Goal: Entertainment & Leisure: Browse casually

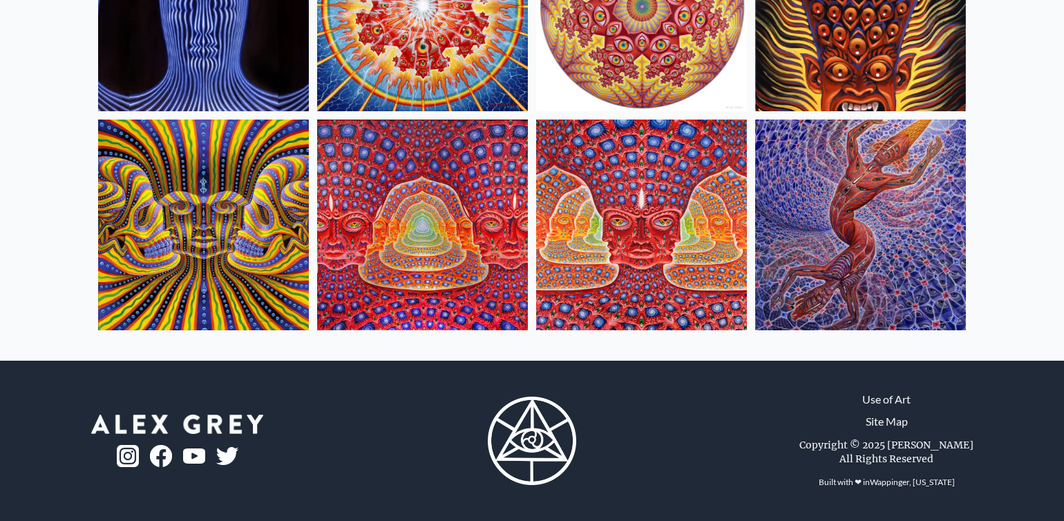
scroll to position [691, 0]
click at [208, 256] on img at bounding box center [203, 225] width 211 height 211
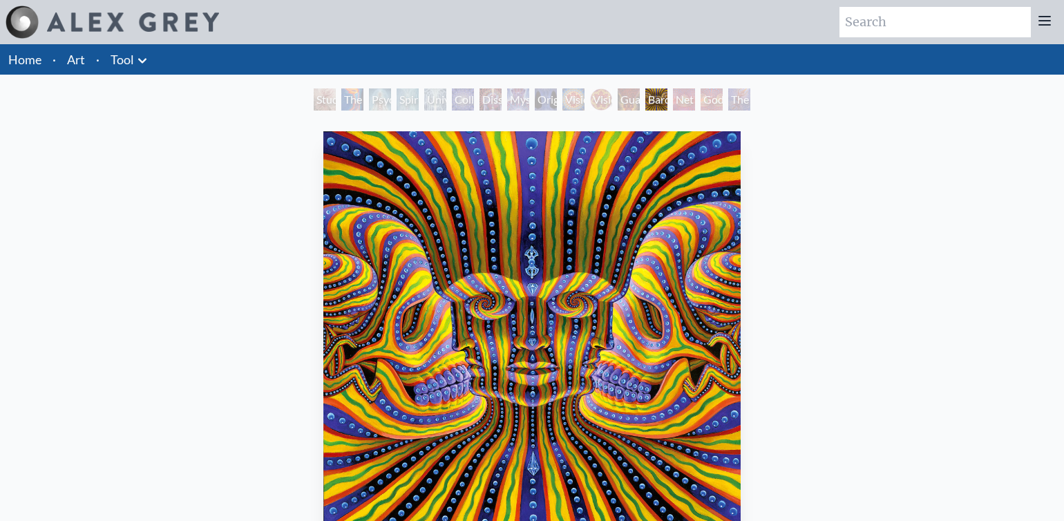
click at [518, 289] on img "13 / 16" at bounding box center [531, 339] width 417 height 417
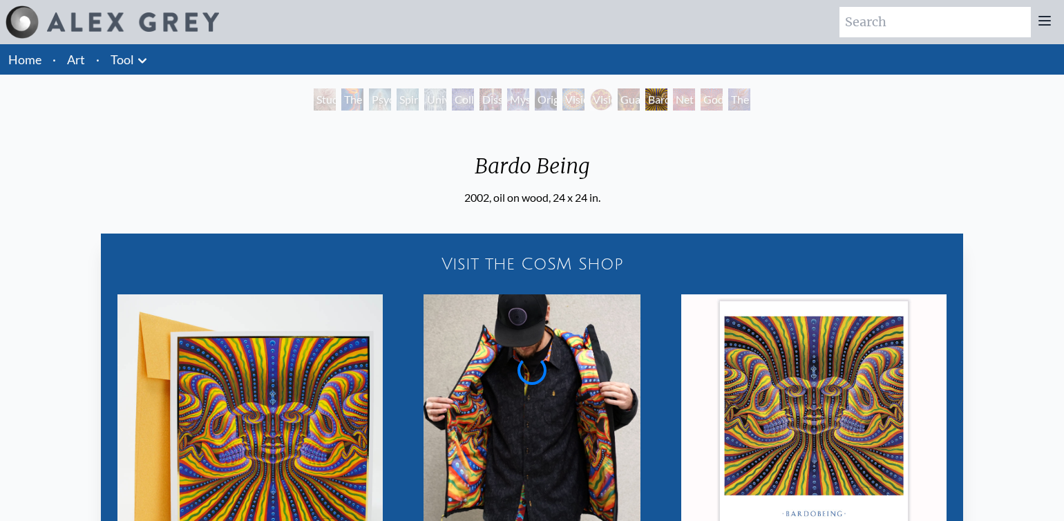
scroll to position [265, 0]
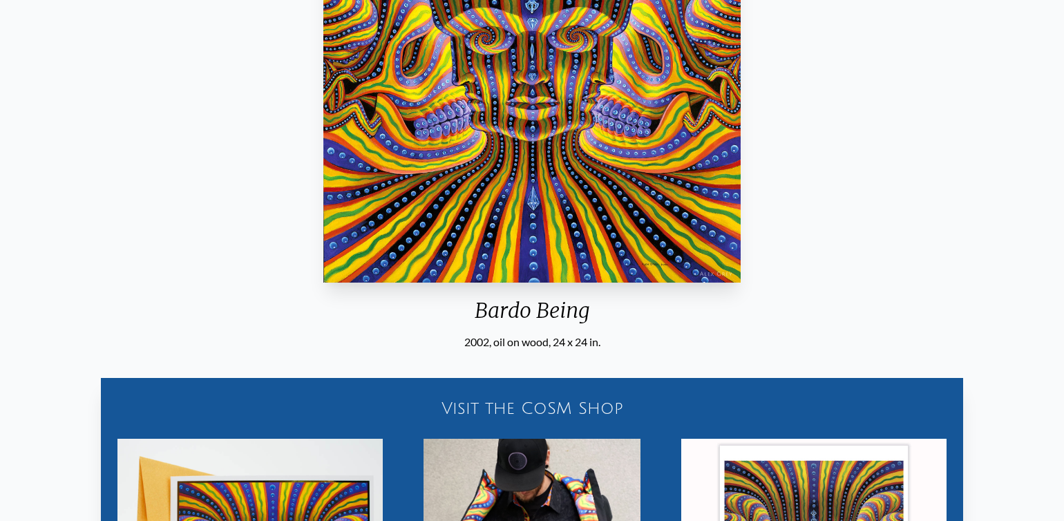
click at [426, 152] on img "13 / 16" at bounding box center [531, 74] width 417 height 417
click at [524, 88] on img "13 / 16" at bounding box center [531, 74] width 417 height 417
click at [524, 157] on img "13 / 16" at bounding box center [531, 74] width 417 height 417
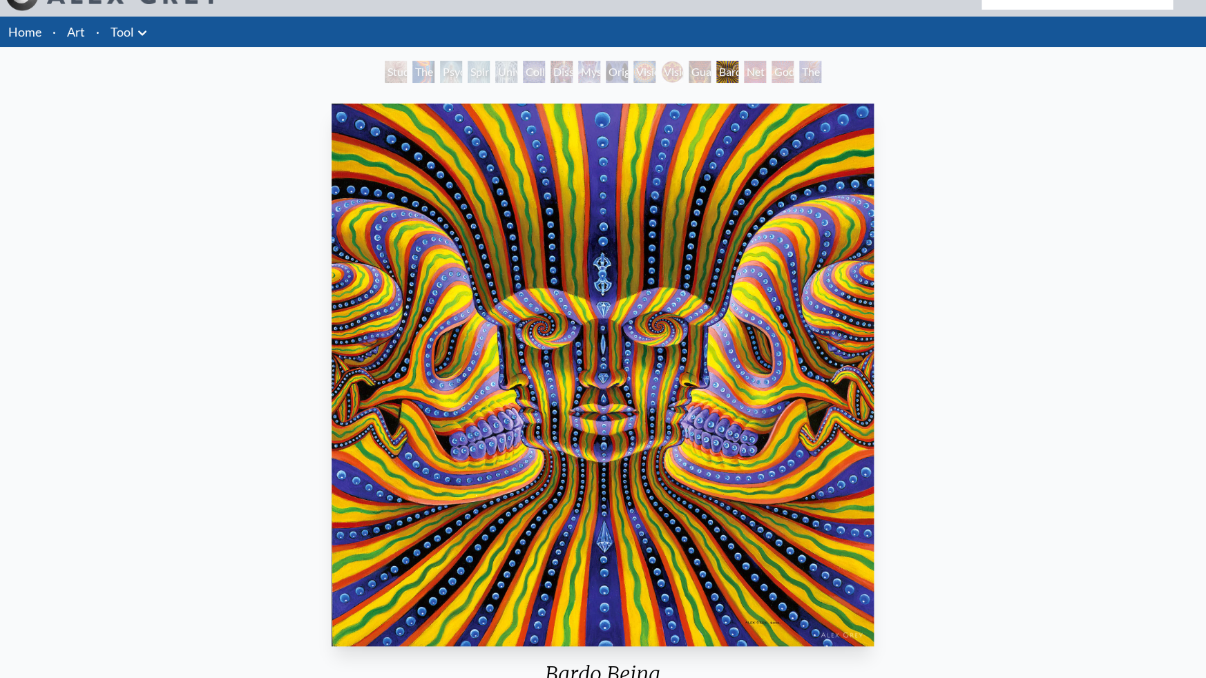
scroll to position [0, 0]
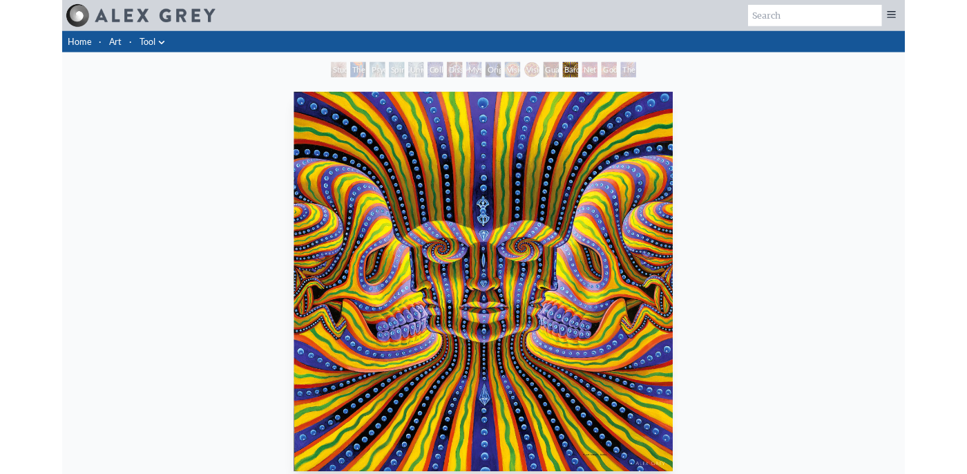
scroll to position [28, 0]
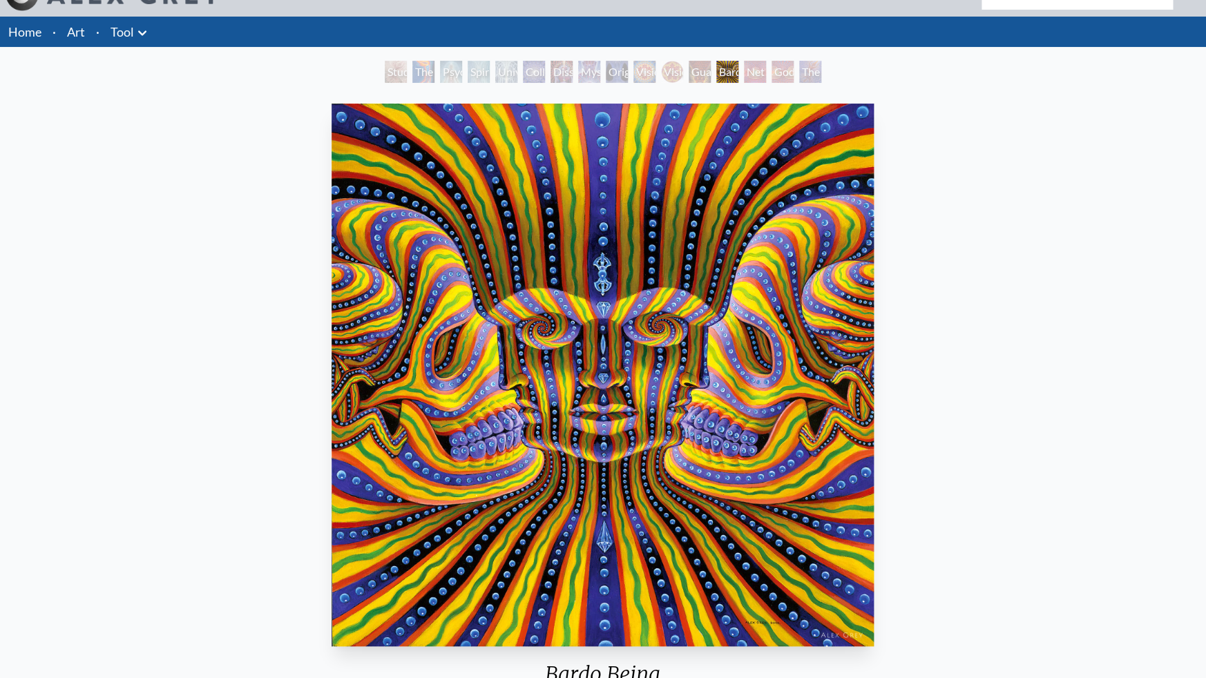
click at [503, 333] on img "13 / 16" at bounding box center [603, 375] width 543 height 543
